Goal: Transaction & Acquisition: Obtain resource

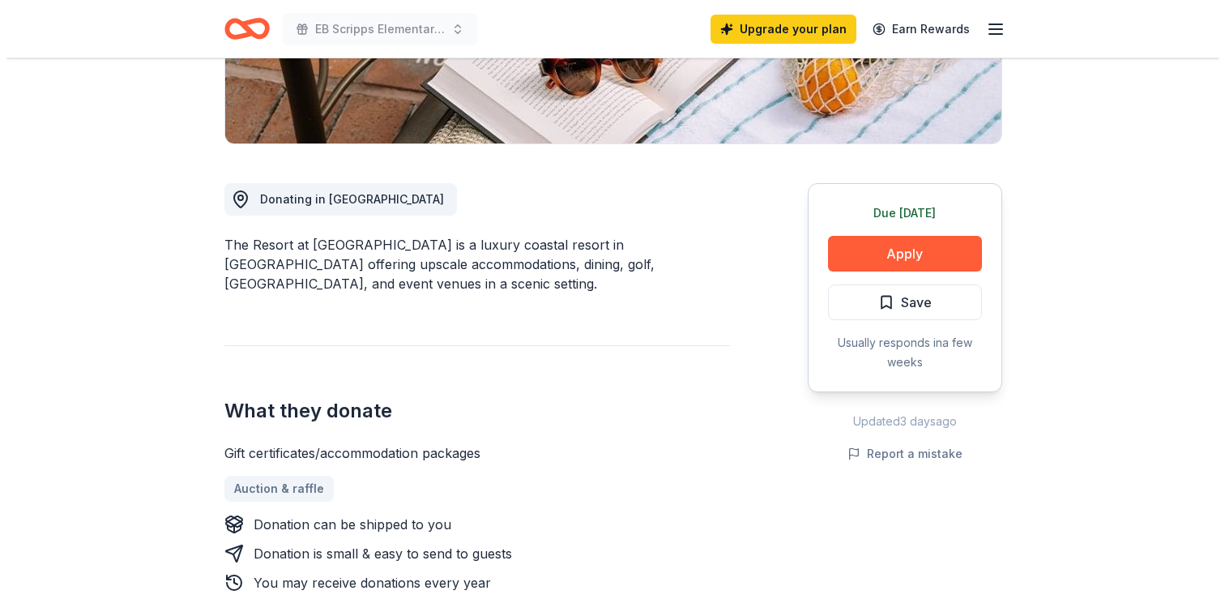
scroll to position [350, 0]
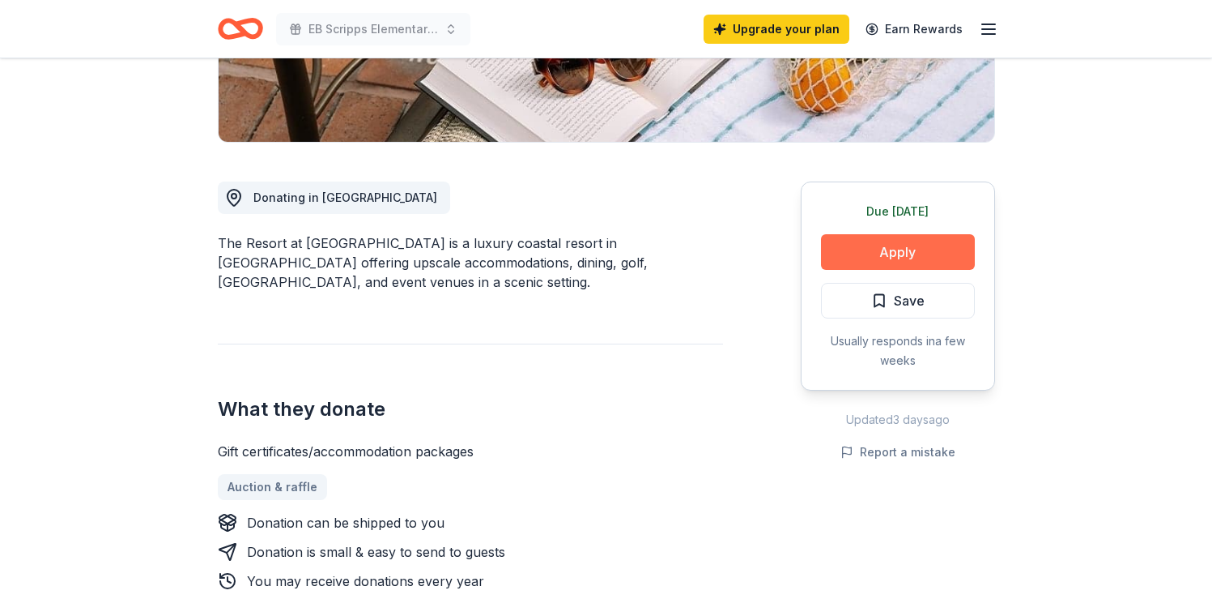
click at [889, 255] on button "Apply" at bounding box center [898, 252] width 154 height 36
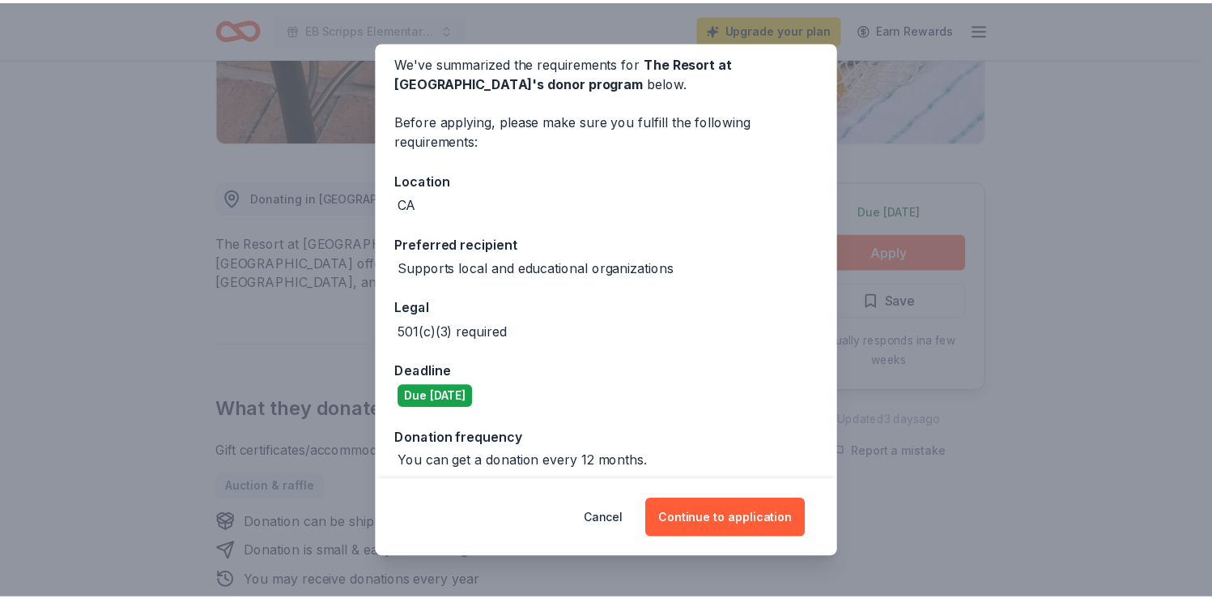
scroll to position [78, 0]
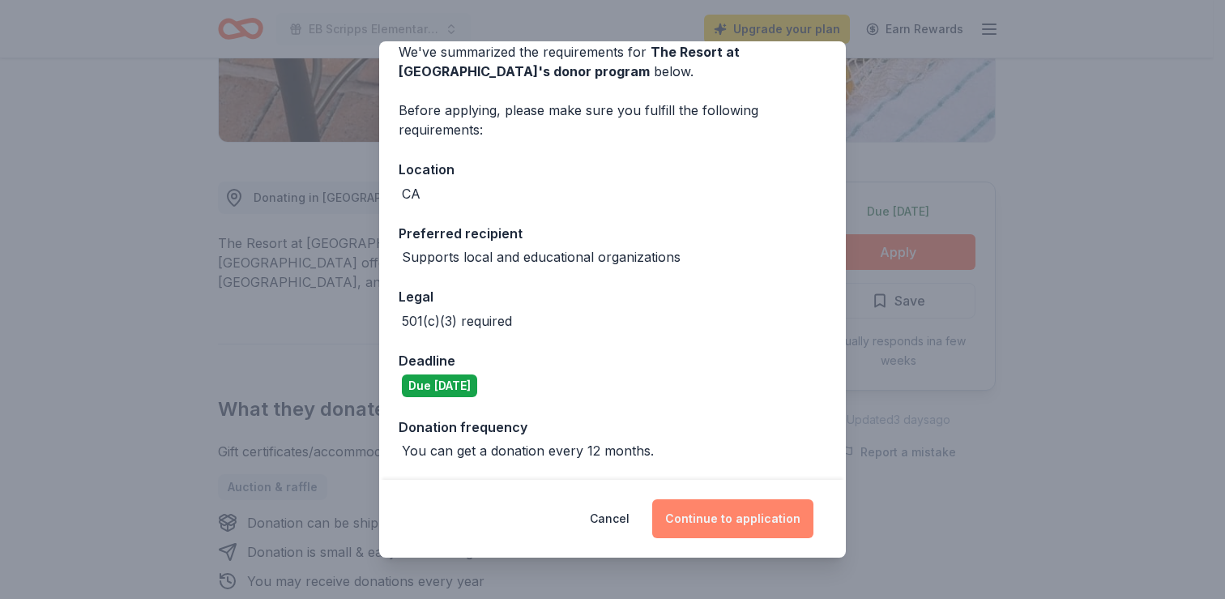
click at [709, 516] on button "Continue to application" at bounding box center [732, 518] width 161 height 39
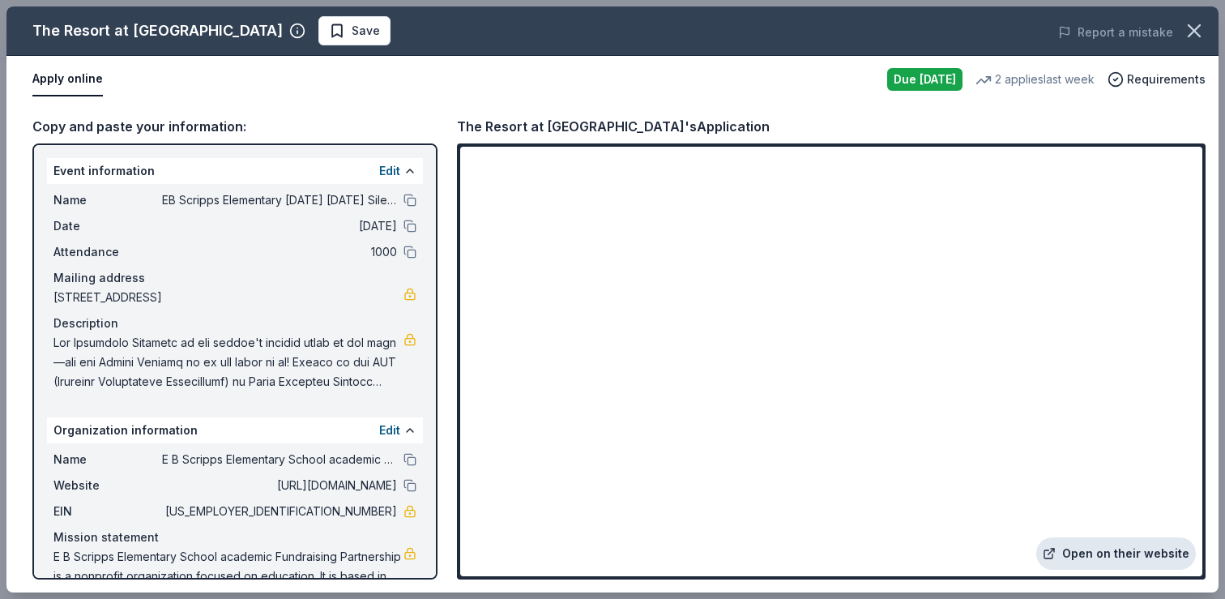
click at [1150, 550] on link "Open on their website" at bounding box center [1116, 553] width 160 height 32
click at [1189, 30] on icon "button" at bounding box center [1194, 30] width 23 height 23
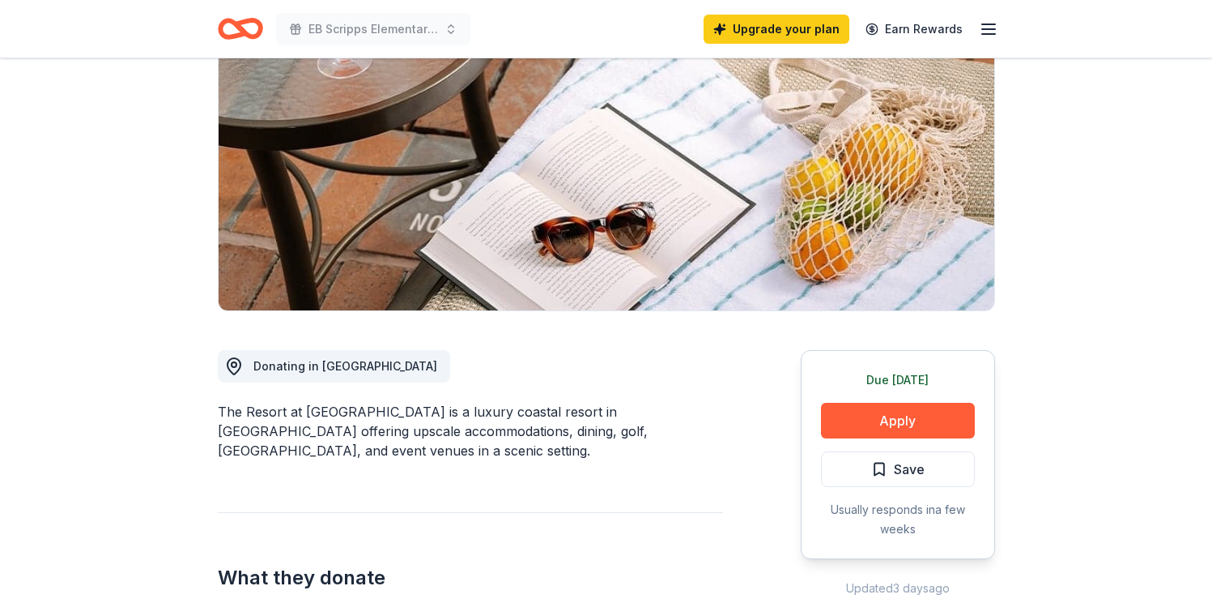
scroll to position [0, 0]
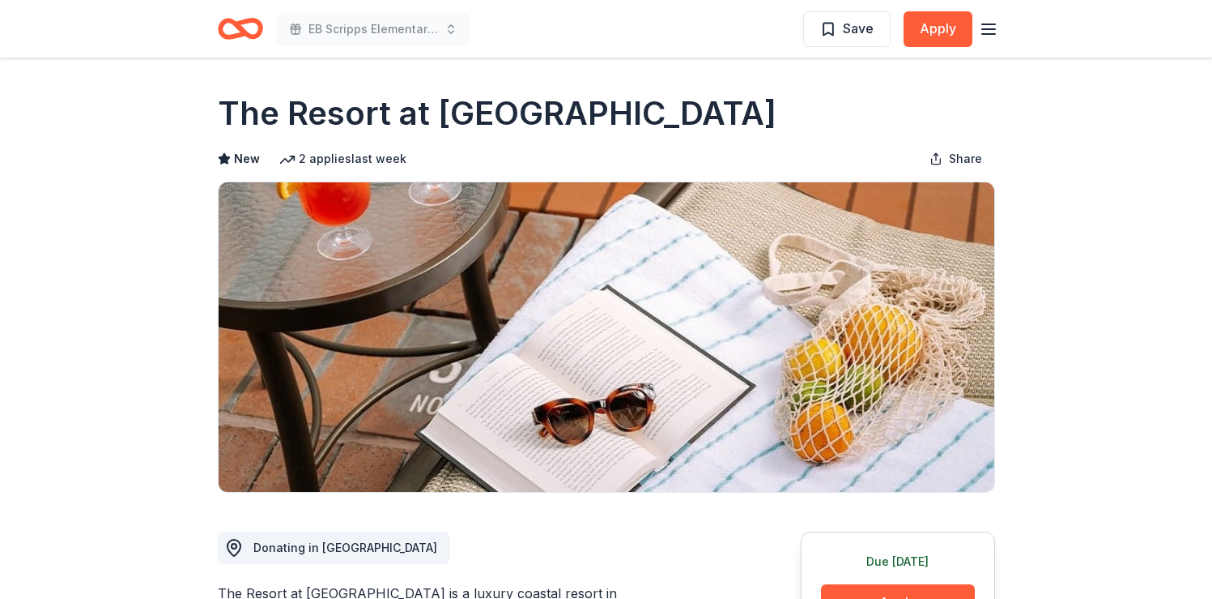
click at [253, 32] on icon "Home" at bounding box center [240, 29] width 45 height 38
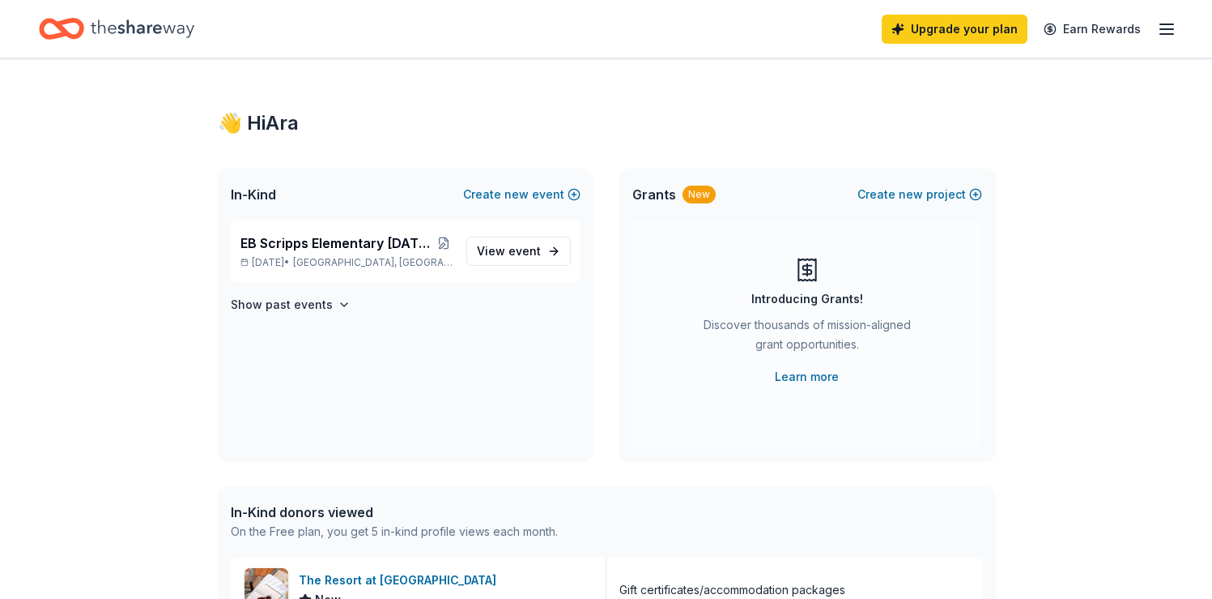
click at [121, 34] on icon "Home" at bounding box center [143, 28] width 104 height 33
click at [62, 27] on icon "Home" at bounding box center [53, 28] width 25 height 16
click at [1161, 28] on icon "button" at bounding box center [1166, 28] width 19 height 19
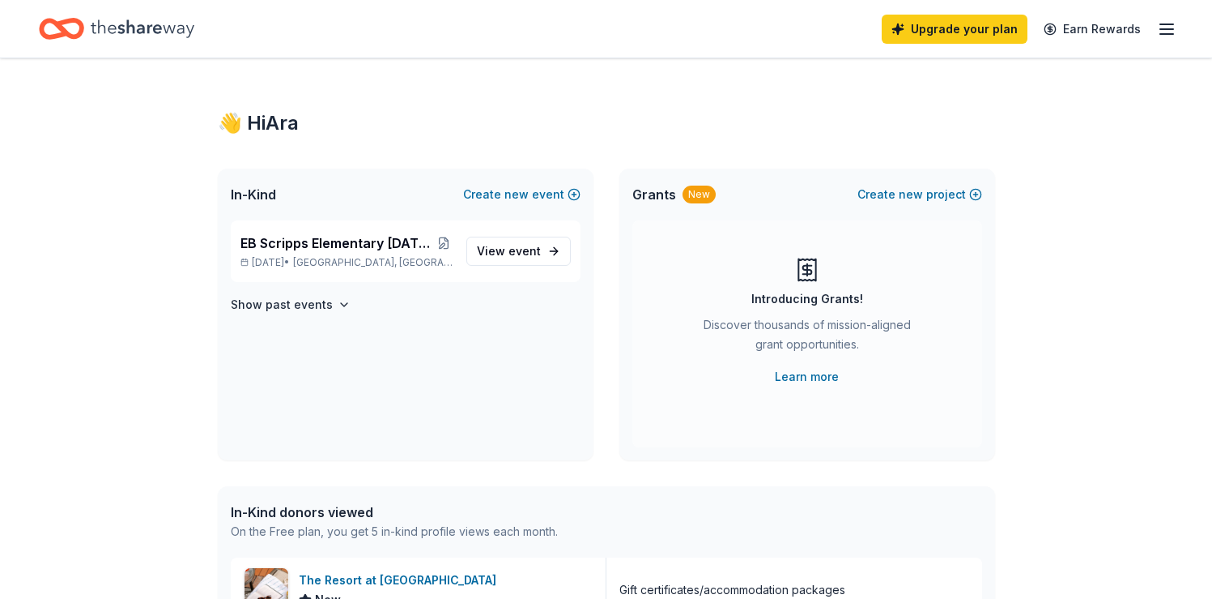
click at [100, 23] on icon "Home" at bounding box center [143, 28] width 104 height 33
click at [538, 249] on span "event" at bounding box center [525, 251] width 32 height 14
